Goal: Information Seeking & Learning: Learn about a topic

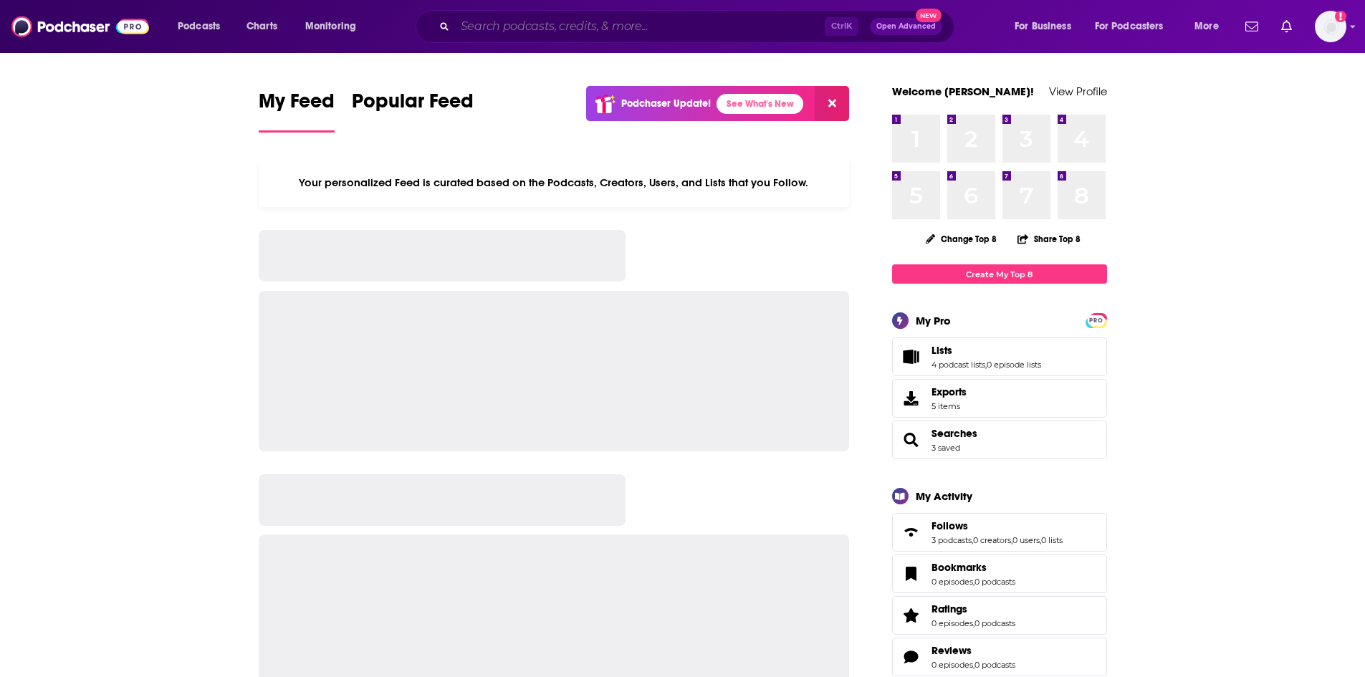
click at [501, 27] on input "Search podcasts, credits, & more..." at bounding box center [640, 26] width 370 height 23
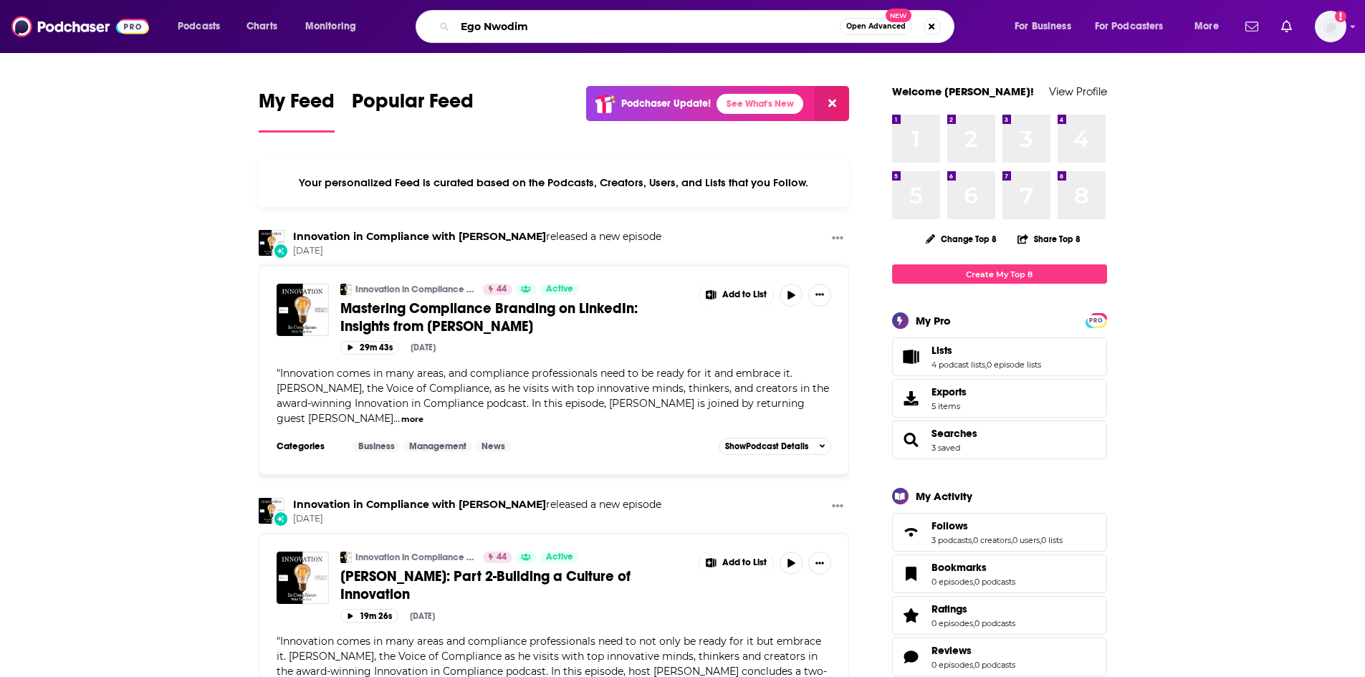
type input "Ego Nwodim"
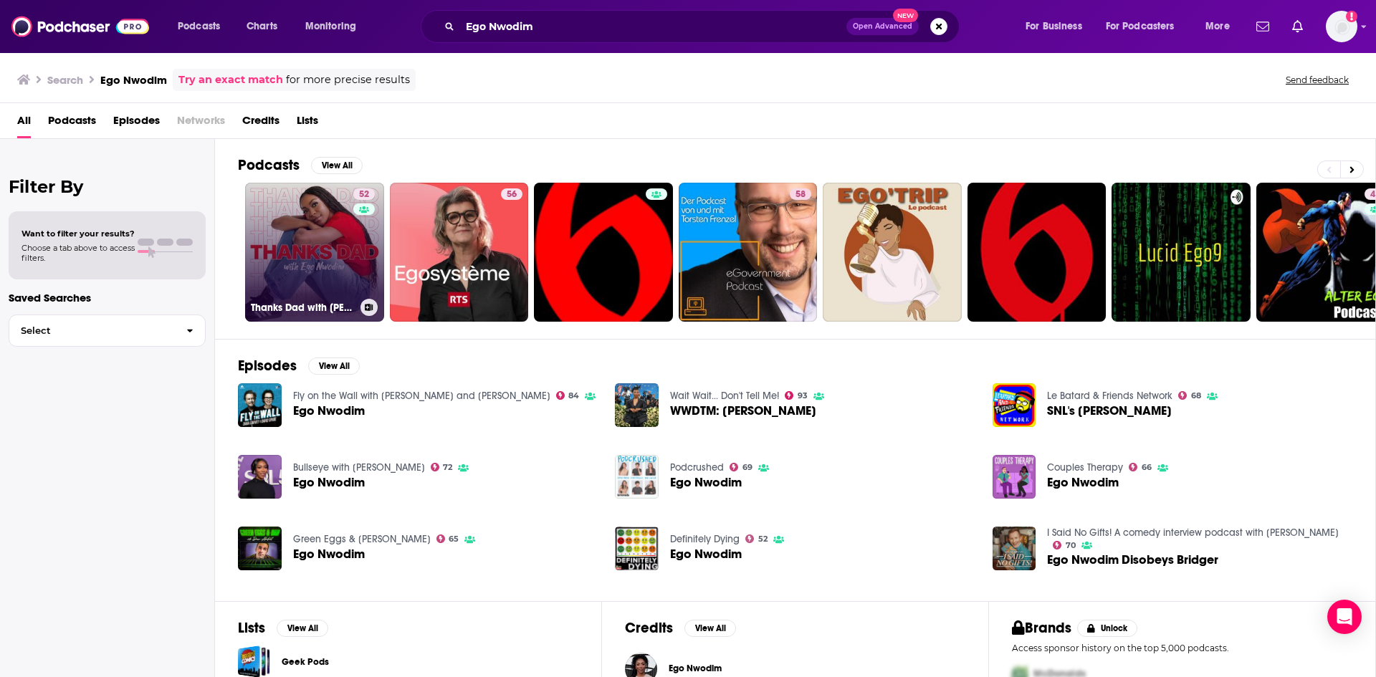
click at [335, 244] on link "52 Thanks Dad with [PERSON_NAME]" at bounding box center [314, 252] width 139 height 139
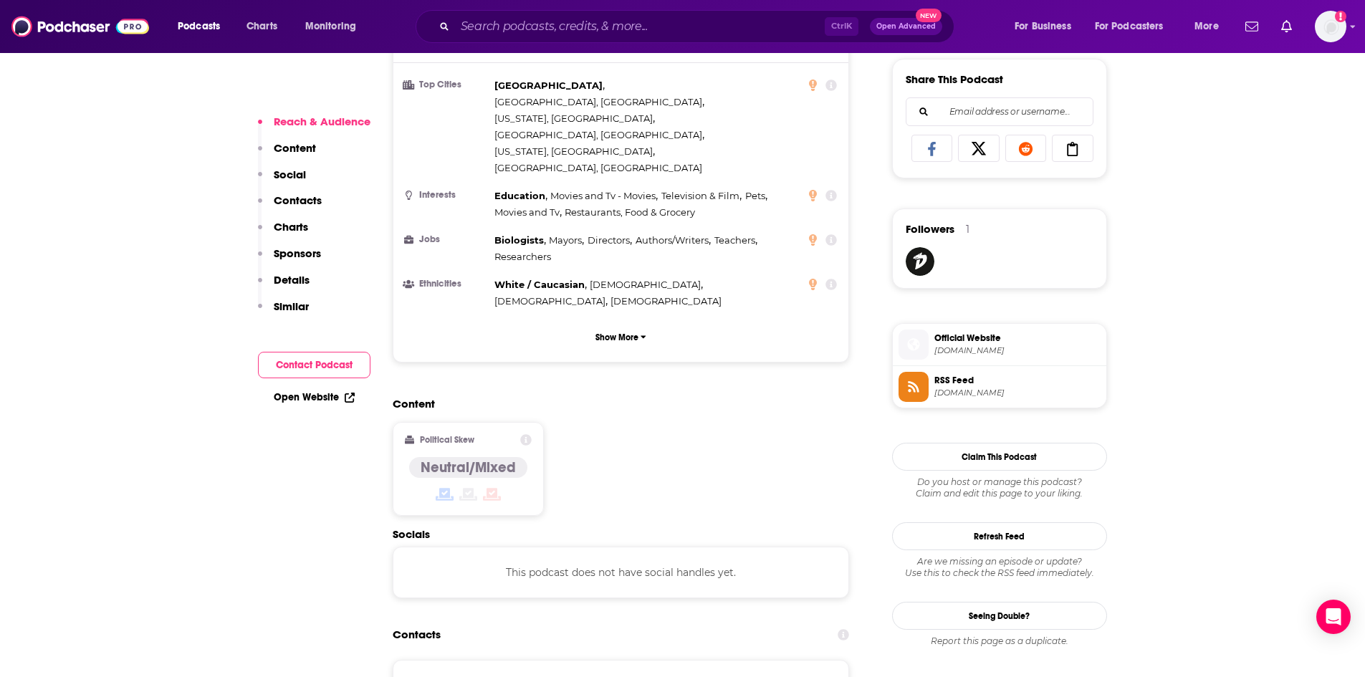
scroll to position [932, 0]
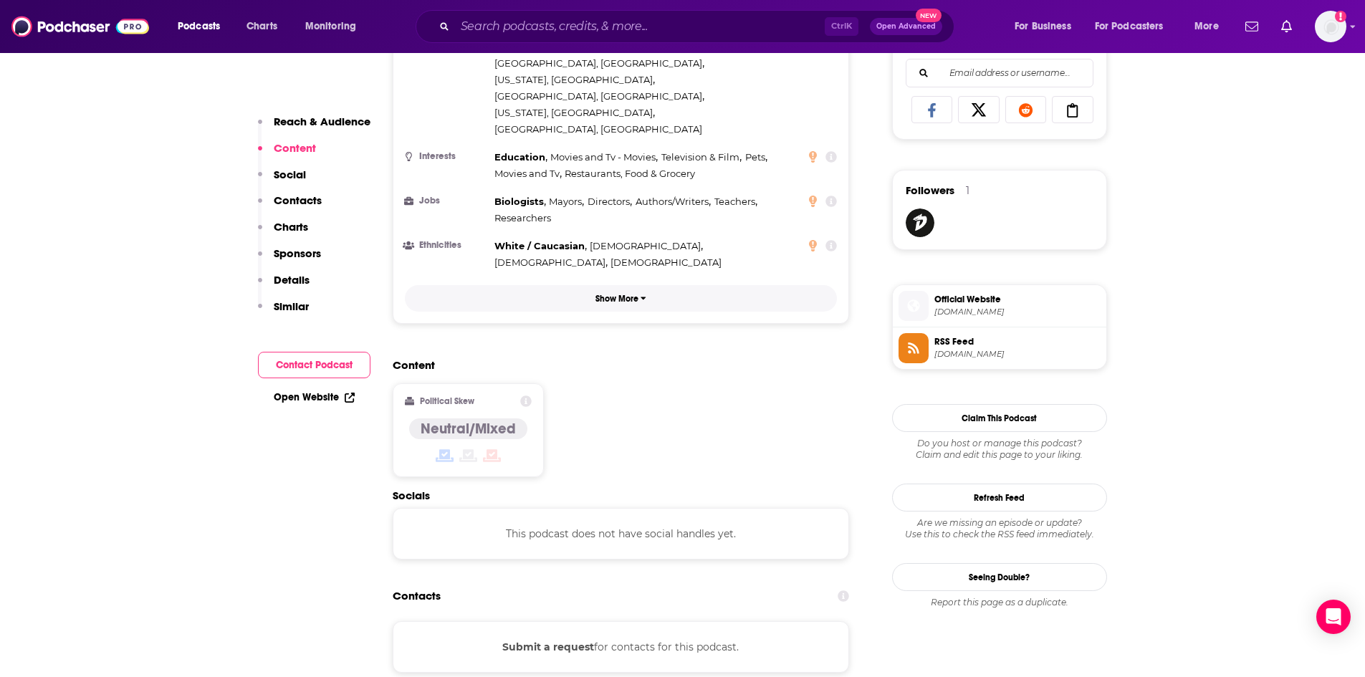
click at [627, 294] on p "Show More" at bounding box center [617, 299] width 43 height 10
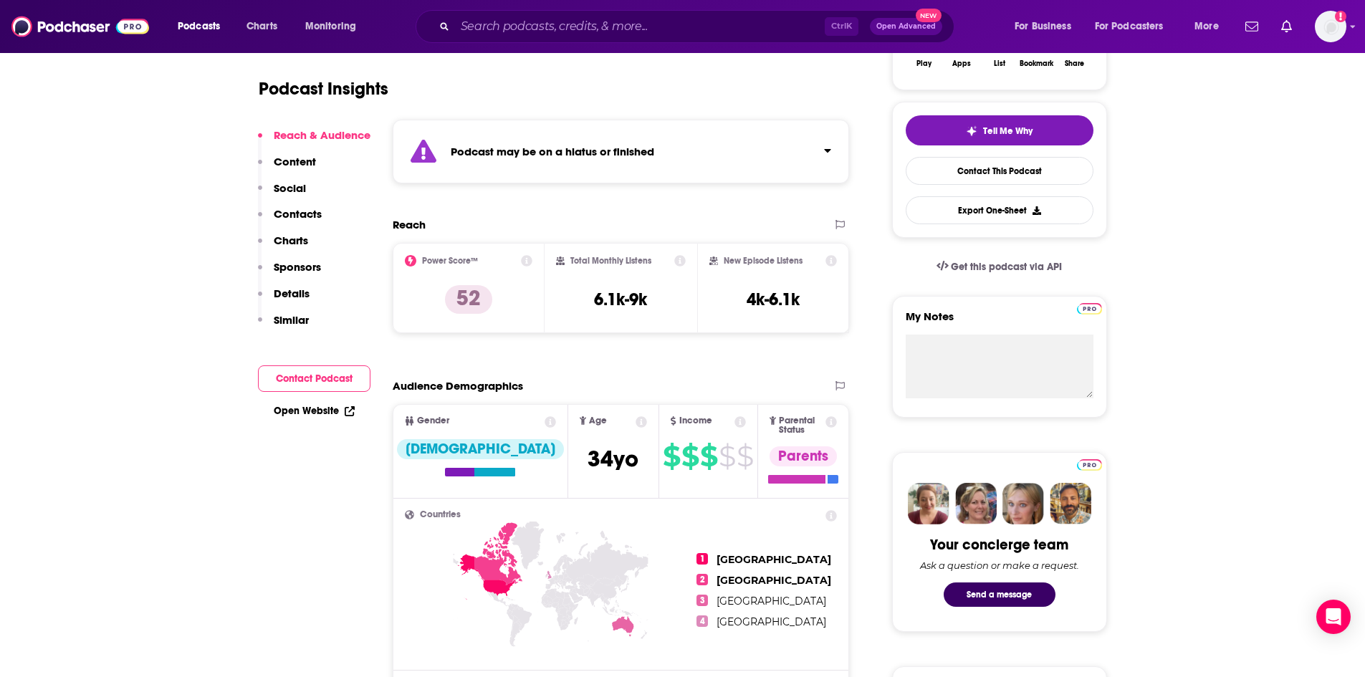
scroll to position [287, 0]
